Goal: Task Accomplishment & Management: Manage account settings

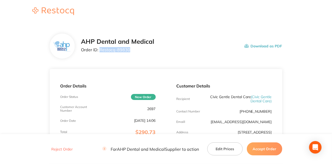
drag, startPoint x: 129, startPoint y: 48, endPoint x: 100, endPoint y: 51, distance: 29.1
click at [100, 51] on p "Order ID: Restocq- 89830" at bounding box center [117, 49] width 73 height 5
copy p "Restocq- 89830"
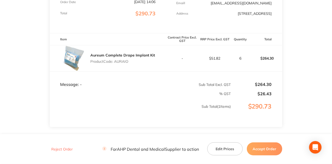
scroll to position [156, 0]
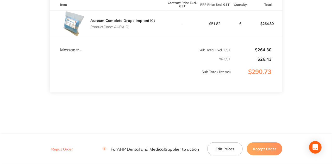
click at [269, 148] on button "Accept Order" at bounding box center [264, 149] width 35 height 13
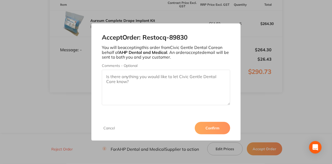
click at [214, 131] on button "Confirm" at bounding box center [212, 128] width 35 height 13
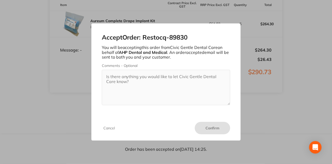
click at [291, 103] on div "Accept Order: Restocq- 89830 You will be accepting this order from Civic Gentle…" at bounding box center [166, 82] width 332 height 164
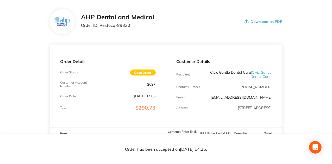
scroll to position [17, 0]
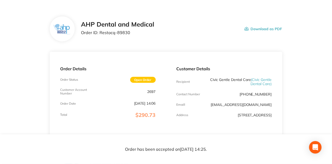
click at [134, 55] on div "Order Details Order Status Open Order Customer Account Number 2697 Order Date […" at bounding box center [108, 93] width 116 height 83
drag, startPoint x: 140, startPoint y: 89, endPoint x: 156, endPoint y: 88, distance: 16.4
click at [156, 88] on div "Order Details Order Status Open Order Customer Account Number 2697 Order Date […" at bounding box center [108, 93] width 116 height 83
click at [156, 94] on div "Order Details Order Status Open Order Customer Account Number 2697 Order Date […" at bounding box center [108, 93] width 116 height 83
drag, startPoint x: 151, startPoint y: 92, endPoint x: 157, endPoint y: 91, distance: 5.3
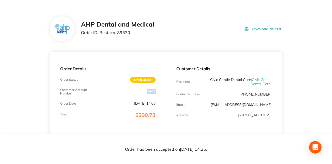
click at [157, 91] on div "Order Details Order Status Open Order Customer Account Number 2697 Order Date […" at bounding box center [108, 93] width 116 height 83
drag, startPoint x: 125, startPoint y: 33, endPoint x: 135, endPoint y: 32, distance: 10.0
click at [135, 32] on p "Order ID: Restocq- 89830" at bounding box center [117, 32] width 73 height 5
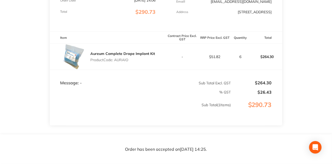
scroll to position [121, 0]
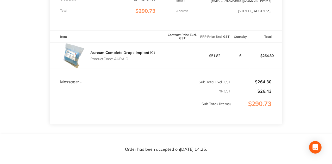
drag, startPoint x: 113, startPoint y: 62, endPoint x: 131, endPoint y: 62, distance: 18.8
click at [131, 61] on p "Product Code: AURAIO" at bounding box center [122, 59] width 65 height 4
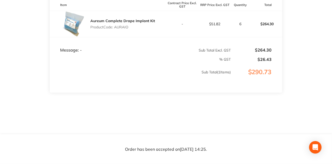
scroll to position [157, 0]
click at [109, 91] on td "Sub Total ( 1 Items)" at bounding box center [140, 77] width 181 height 31
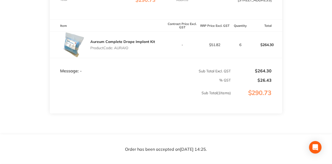
scroll to position [87, 0]
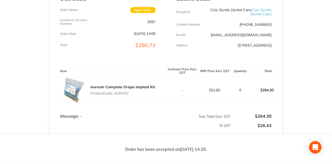
drag, startPoint x: 115, startPoint y: 96, endPoint x: 139, endPoint y: 98, distance: 24.1
click at [139, 95] on p "Product Code: AURAIO" at bounding box center [122, 93] width 65 height 4
drag, startPoint x: 115, startPoint y: 96, endPoint x: 130, endPoint y: 96, distance: 15.7
click at [130, 95] on p "Product Code: AURAIO" at bounding box center [122, 93] width 65 height 4
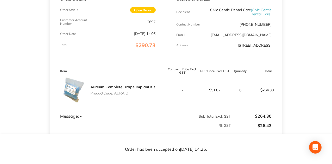
click at [135, 101] on div "Aureum Complete Drape Implant Kit Product Code: AURAIO" at bounding box center [108, 90] width 116 height 26
drag, startPoint x: 123, startPoint y: 98, endPoint x: 131, endPoint y: 96, distance: 8.7
click at [131, 95] on p "Product Code: AURAIO" at bounding box center [122, 93] width 65 height 4
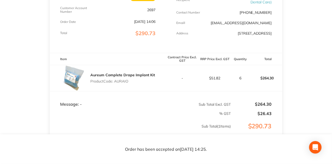
scroll to position [105, 0]
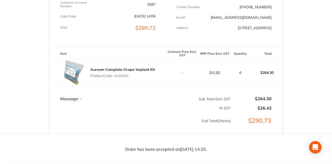
click at [134, 101] on td "Message: -" at bounding box center [108, 94] width 116 height 16
click at [136, 95] on td "Message: -" at bounding box center [108, 94] width 116 height 16
drag, startPoint x: 114, startPoint y: 80, endPoint x: 129, endPoint y: 79, distance: 14.6
click at [129, 78] on p "Product Code: AURAIO" at bounding box center [122, 76] width 65 height 4
click at [150, 90] on td "Message: -" at bounding box center [108, 94] width 116 height 16
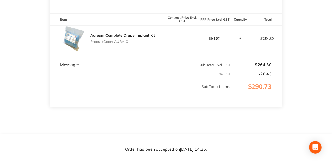
scroll to position [139, 0]
click at [137, 80] on td "Sub Total ( 1 Items)" at bounding box center [140, 91] width 181 height 31
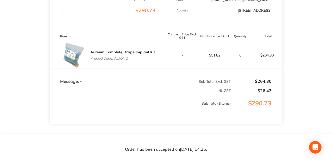
scroll to position [105, 0]
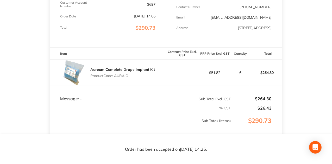
click at [244, 119] on td "$290.73" at bounding box center [256, 126] width 51 height 31
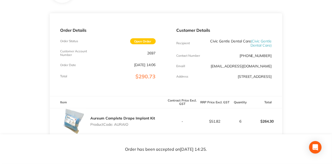
scroll to position [52, 0]
